Goal: Complete Application Form: Complete application form

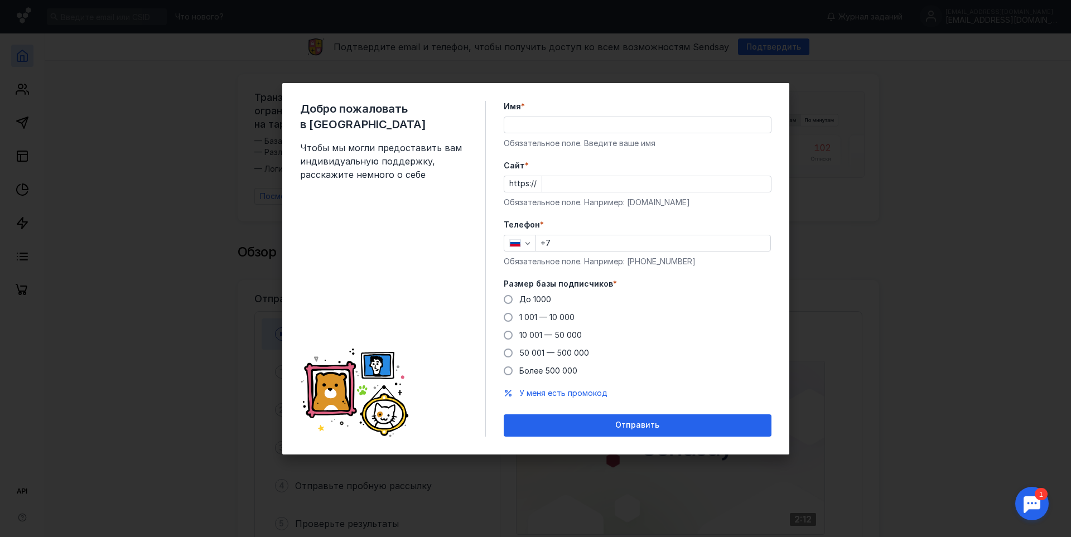
click at [879, 172] on div "Добро пожаловать в Sendsay Чтобы мы могли предоставить вам индивидуальную подде…" at bounding box center [535, 268] width 1071 height 537
click at [510, 317] on span at bounding box center [508, 317] width 9 height 9
click at [0, 0] on input "1 001 — 10 000" at bounding box center [0, 0] width 0 height 0
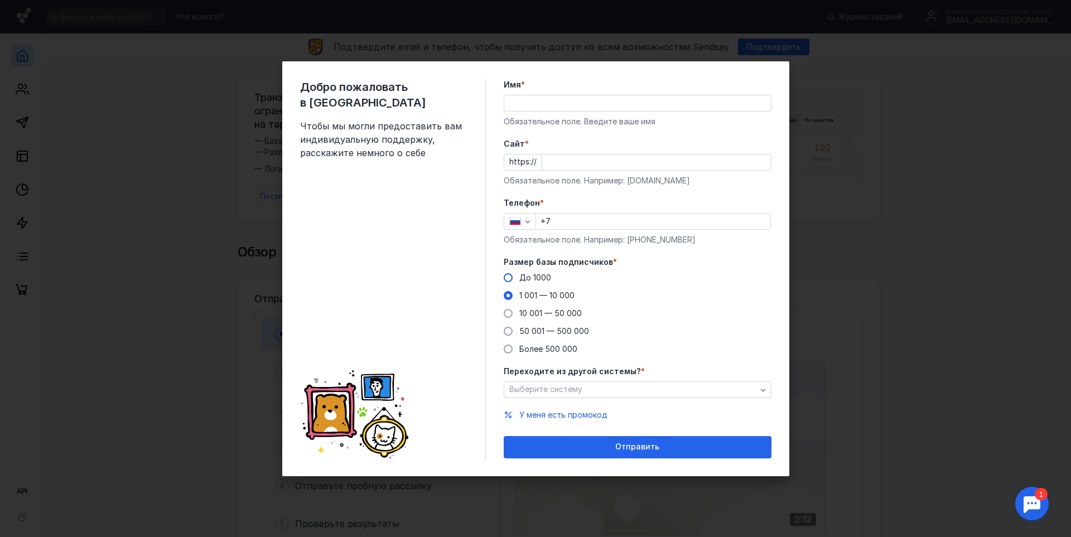
click at [508, 280] on span at bounding box center [508, 277] width 9 height 9
click at [0, 0] on input "До 1000" at bounding box center [0, 0] width 0 height 0
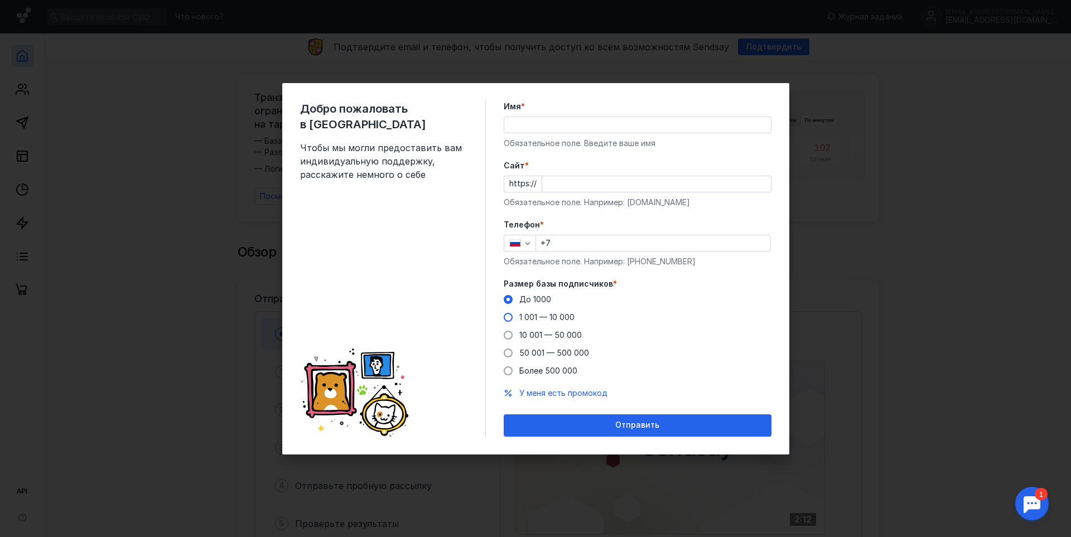
click at [508, 317] on span at bounding box center [508, 317] width 9 height 9
click at [0, 0] on input "1 001 — 10 000" at bounding box center [0, 0] width 0 height 0
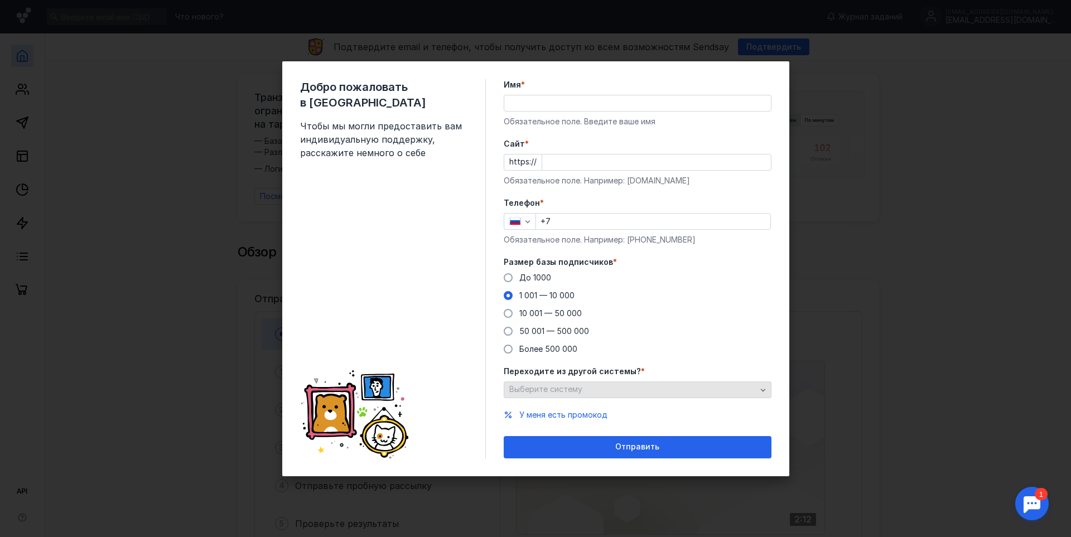
click at [703, 392] on div "Выберите систему" at bounding box center [633, 389] width 253 height 9
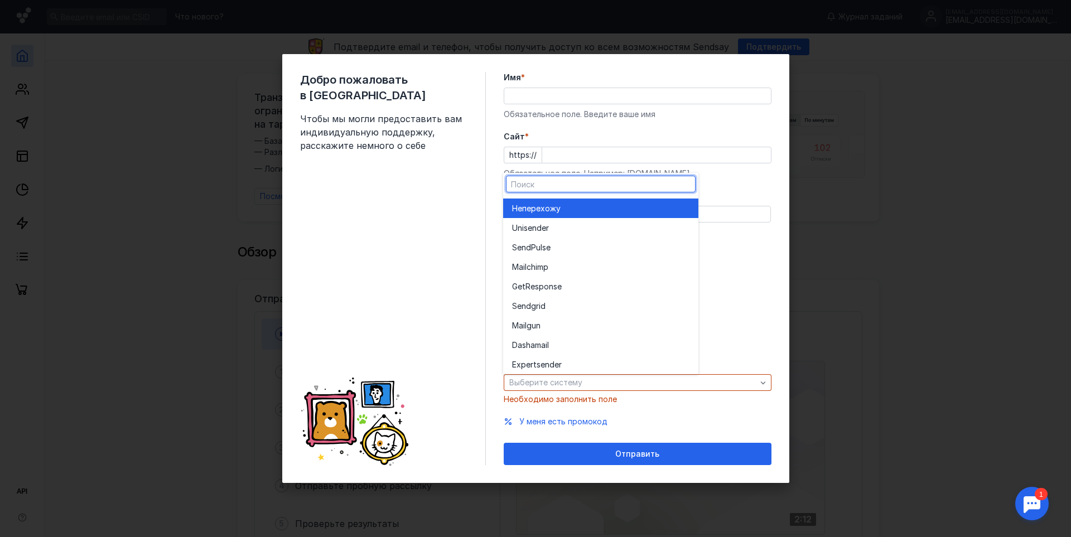
click at [763, 256] on label "Размер базы подписчиков *" at bounding box center [638, 254] width 268 height 11
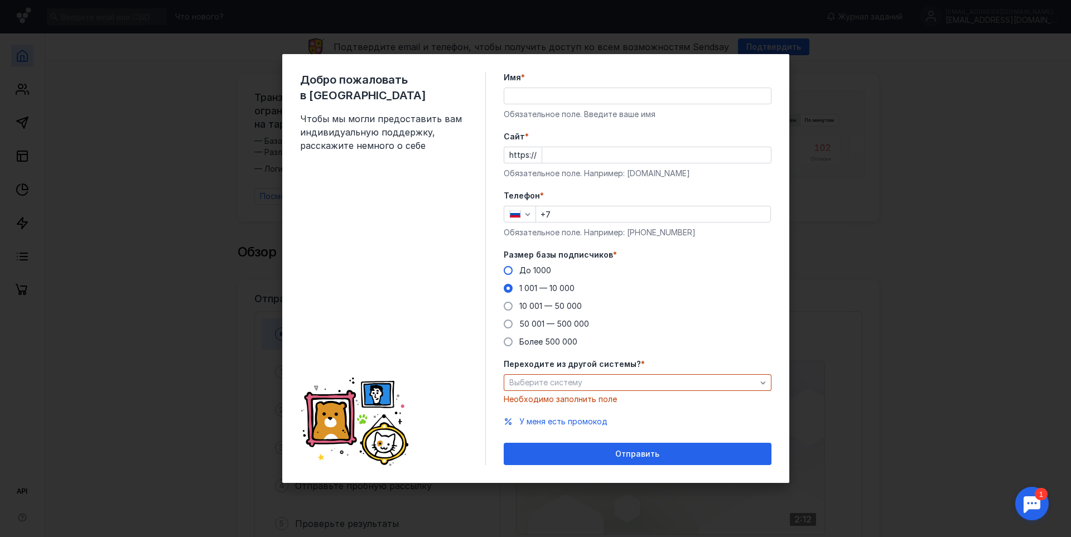
click at [507, 276] on label "До 1000" at bounding box center [527, 270] width 47 height 11
click at [0, 0] on input "До 1000" at bounding box center [0, 0] width 0 height 0
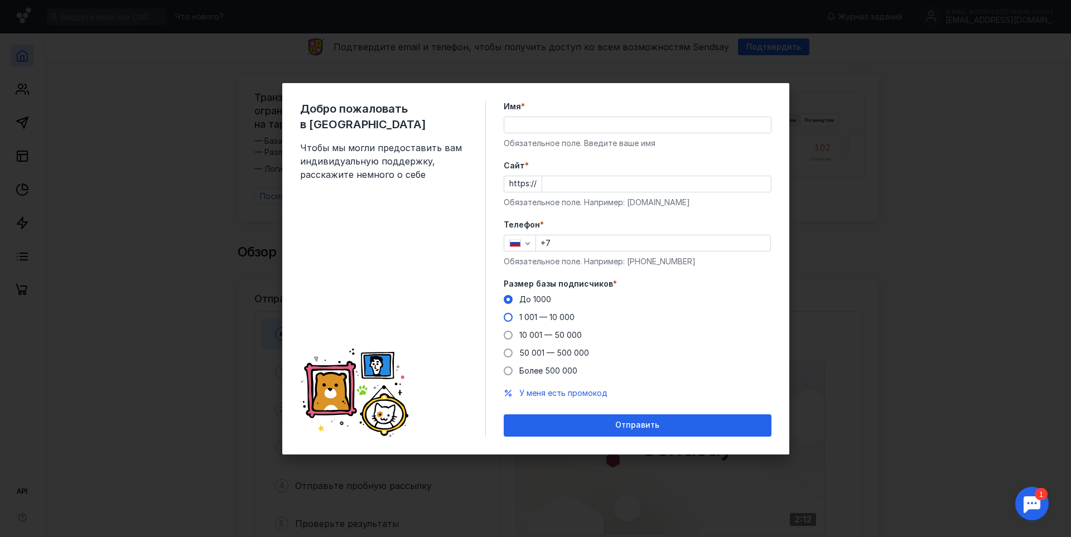
click at [511, 317] on span at bounding box center [508, 317] width 9 height 9
click at [0, 0] on input "1 001 — 10 000" at bounding box center [0, 0] width 0 height 0
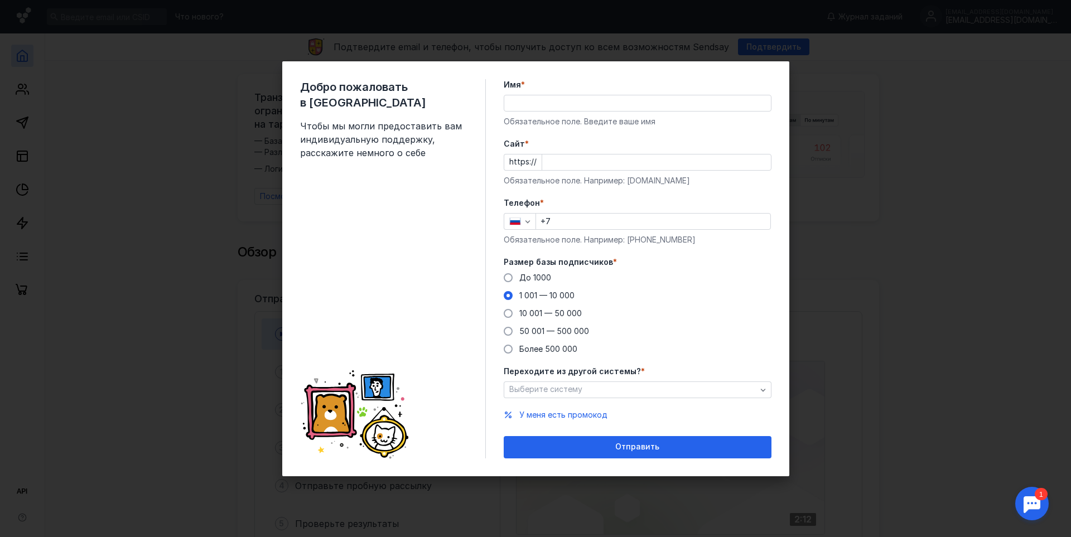
click at [754, 260] on label "Размер базы подписчиков *" at bounding box center [638, 262] width 268 height 11
click at [583, 222] on input "+7" at bounding box center [653, 222] width 234 height 16
paste input "[PHONE_NUMBER]"
click at [604, 223] on input "[PHONE_NUMBER]" at bounding box center [653, 222] width 234 height 16
type input "[PHONE_NUMBER]"
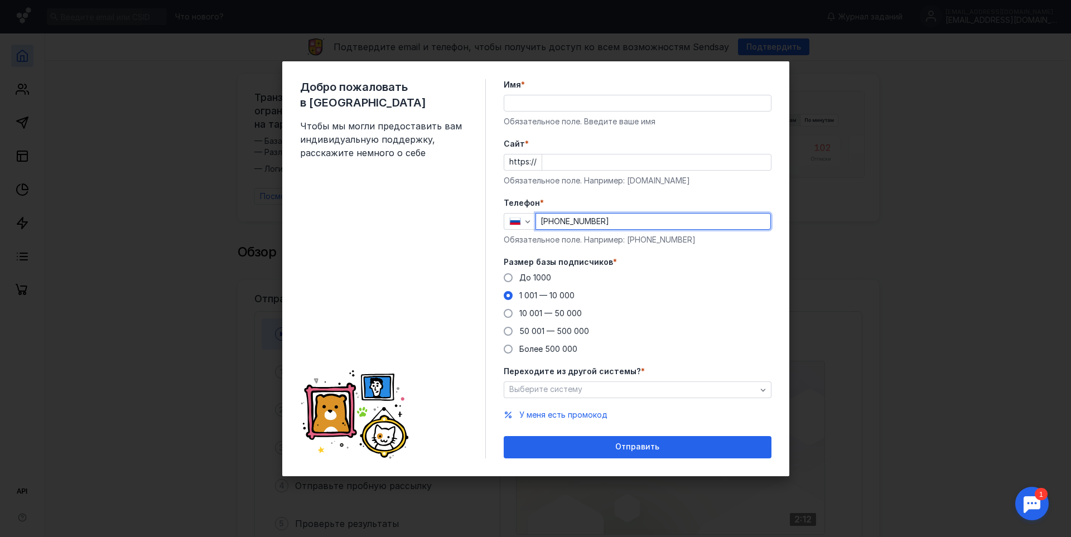
click at [587, 162] on input "Cайт *" at bounding box center [656, 163] width 229 height 16
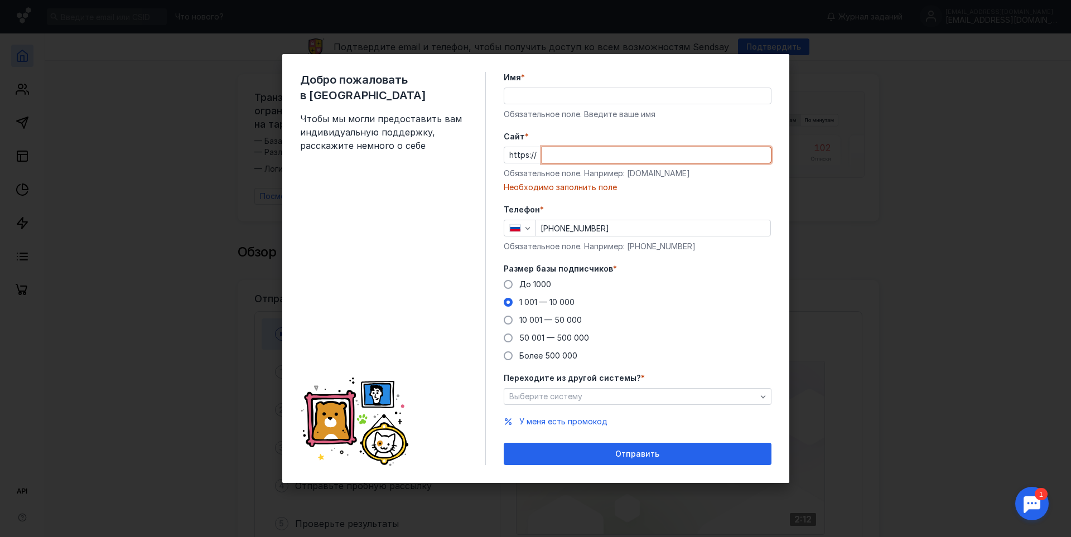
paste input "[DOMAIN_NAME][URL]"
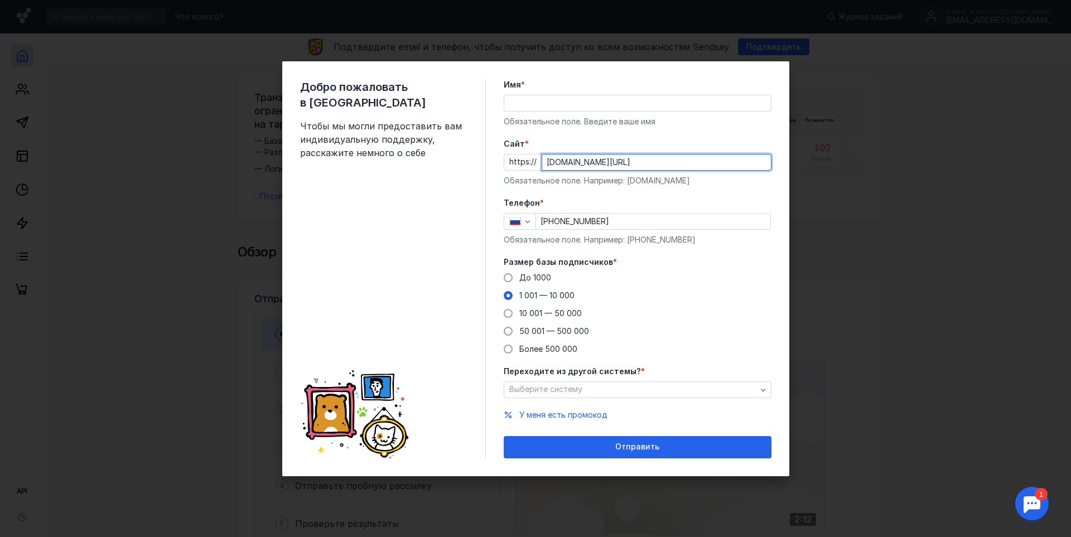
type input "[DOMAIN_NAME][URL]"
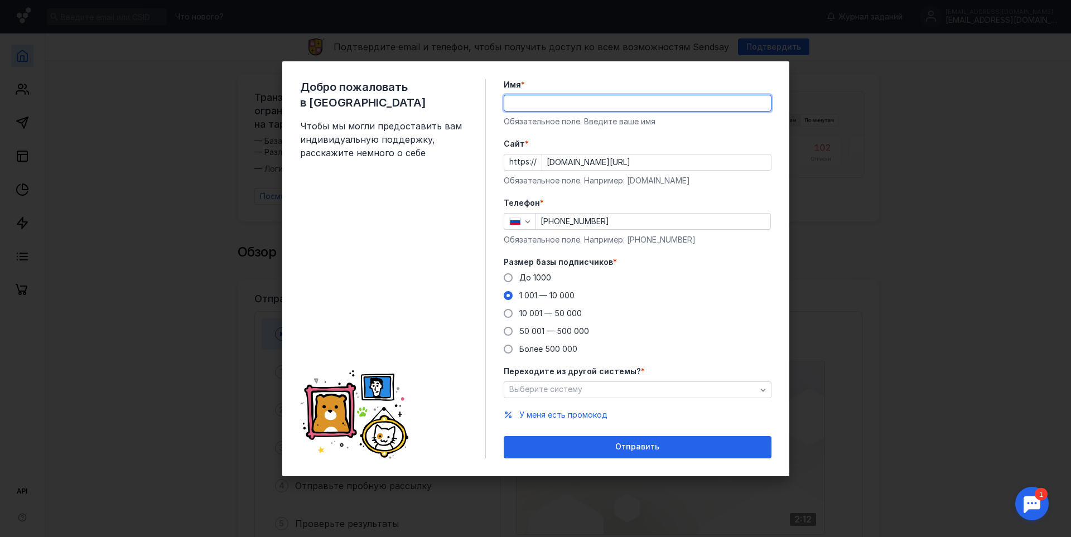
click at [583, 107] on input "Имя *" at bounding box center [637, 103] width 267 height 16
type input "[PERSON_NAME]"
click at [710, 75] on div "Добро пожаловать в Sendsay Чтобы мы могли предоставить вам индивидуальную подде…" at bounding box center [535, 268] width 507 height 415
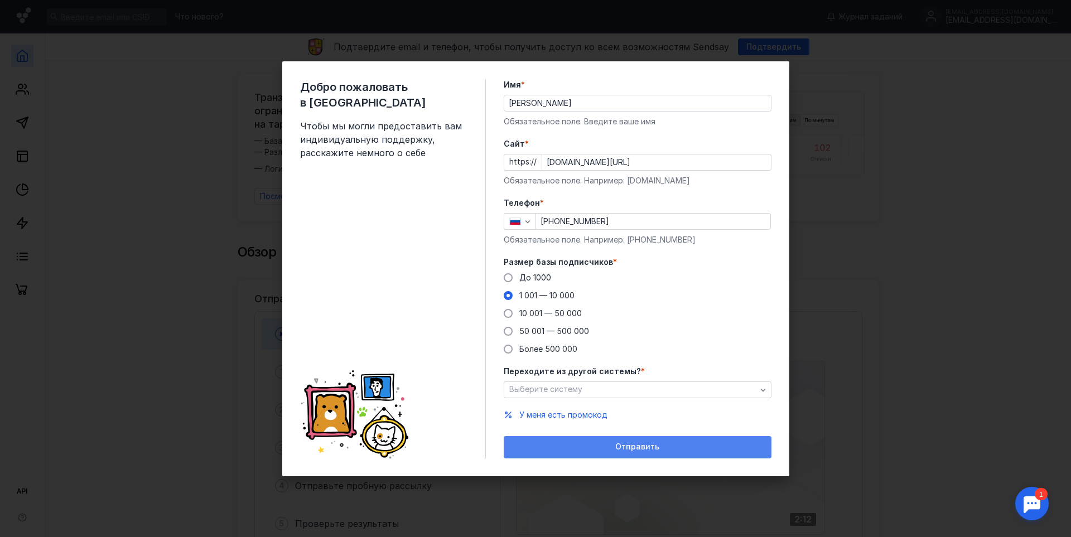
click at [633, 448] on span "Отправить" at bounding box center [637, 446] width 44 height 9
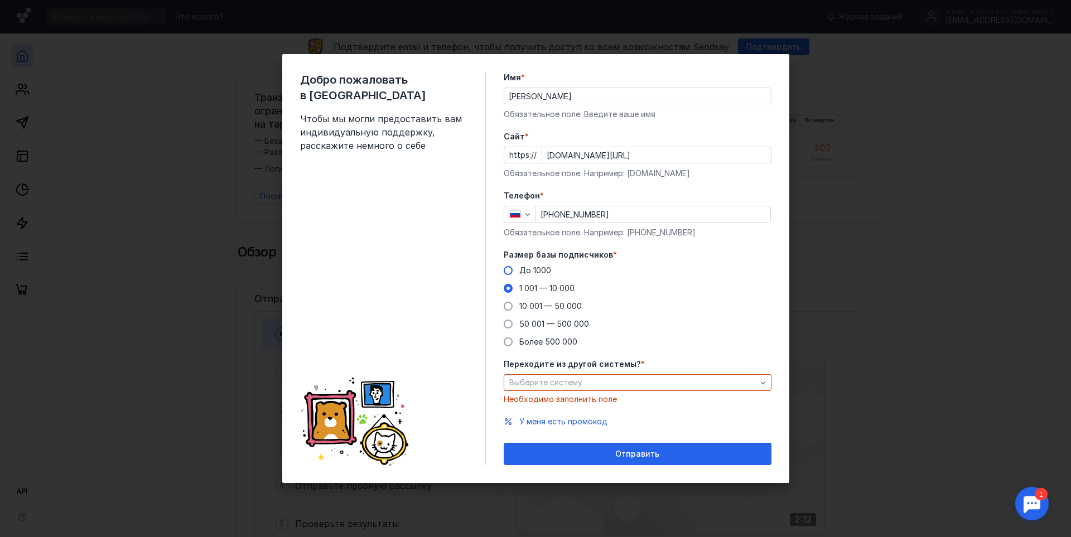
click at [528, 267] on span "До 1000" at bounding box center [535, 270] width 32 height 9
click at [0, 0] on input "До 1000" at bounding box center [0, 0] width 0 height 0
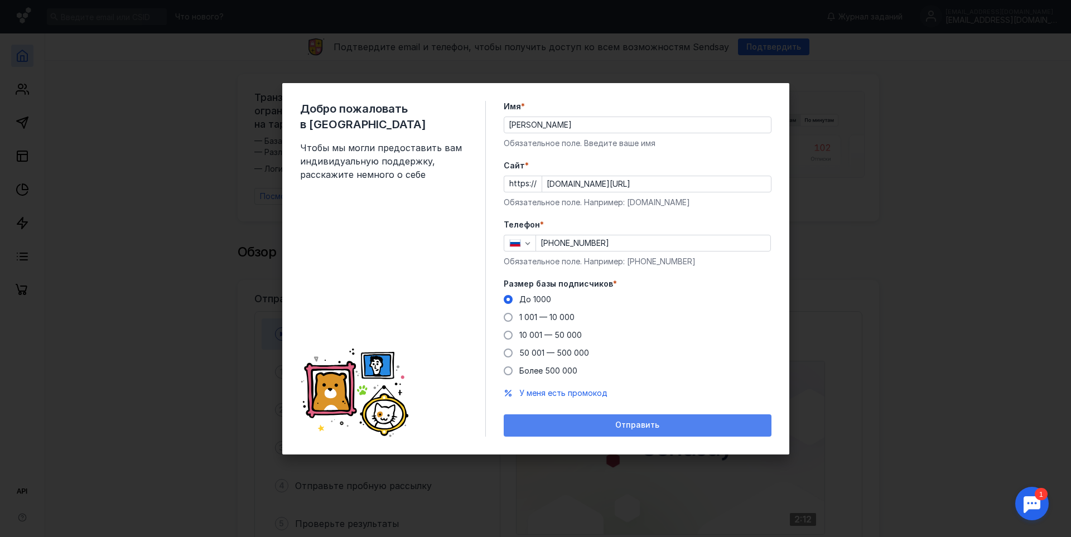
click at [657, 428] on span "Отправить" at bounding box center [637, 425] width 44 height 9
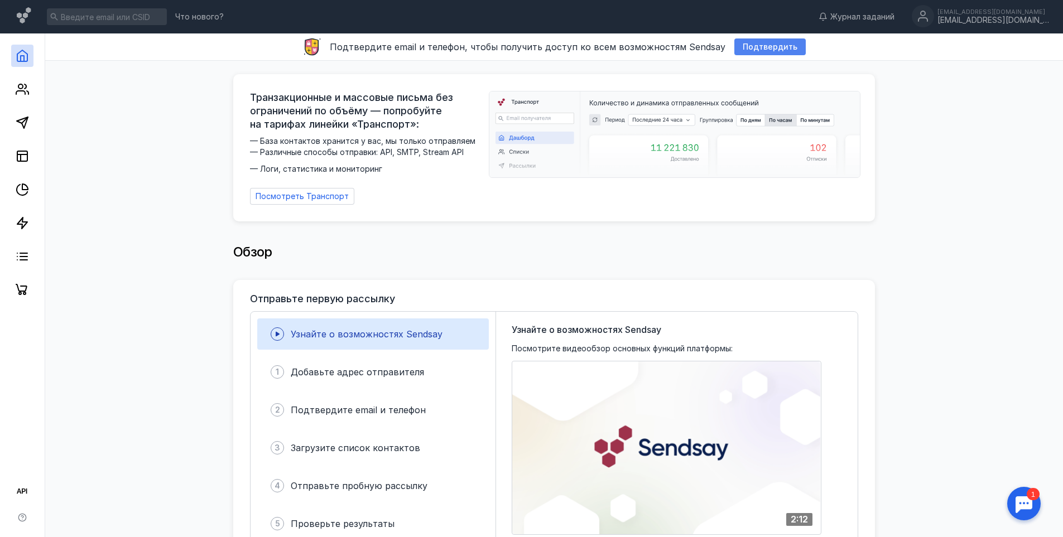
click at [764, 47] on span "Подтвердить" at bounding box center [769, 46] width 55 height 9
